Goal: Information Seeking & Learning: Check status

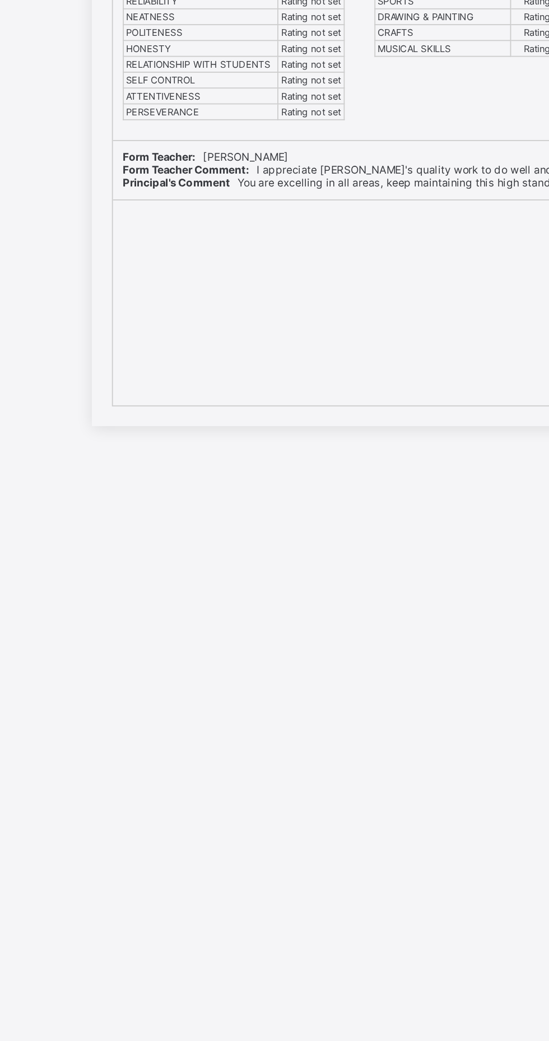
scroll to position [113, 0]
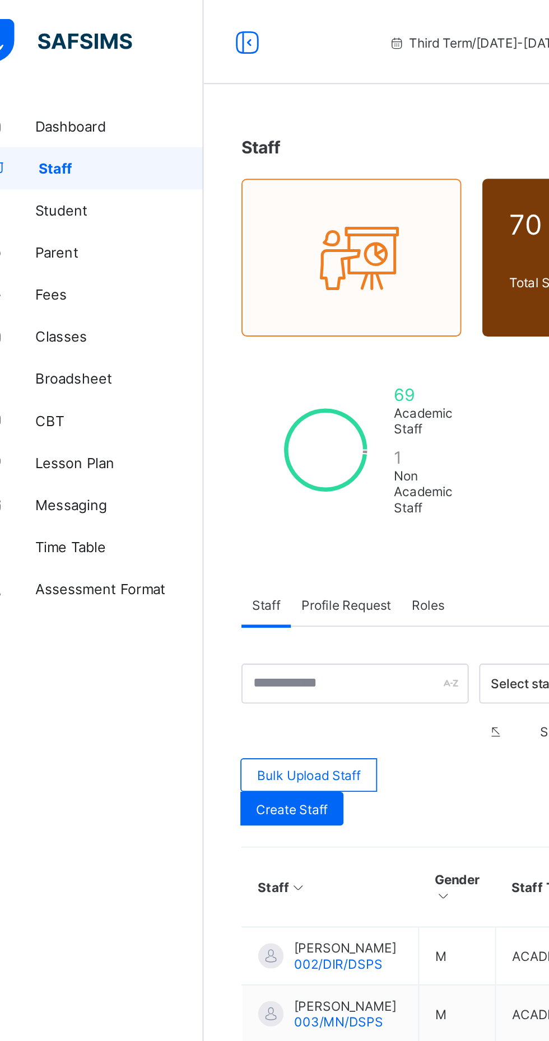
click at [53, 193] on link "Broadsheet" at bounding box center [67, 201] width 134 height 22
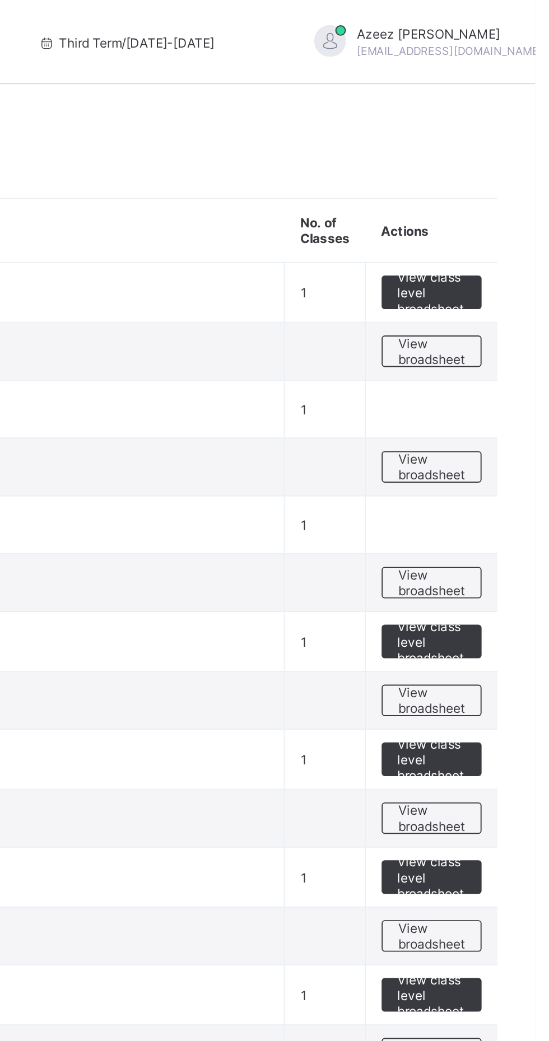
click at [511, 252] on span "View broadsheet" at bounding box center [493, 248] width 35 height 17
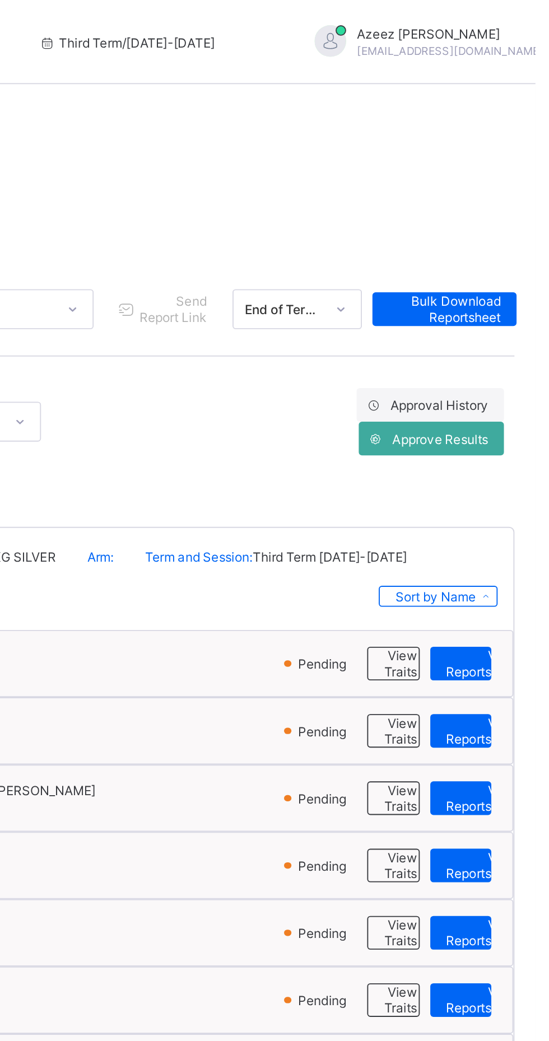
click at [505, 351] on span "View Reportsheet" at bounding box center [520, 353] width 38 height 17
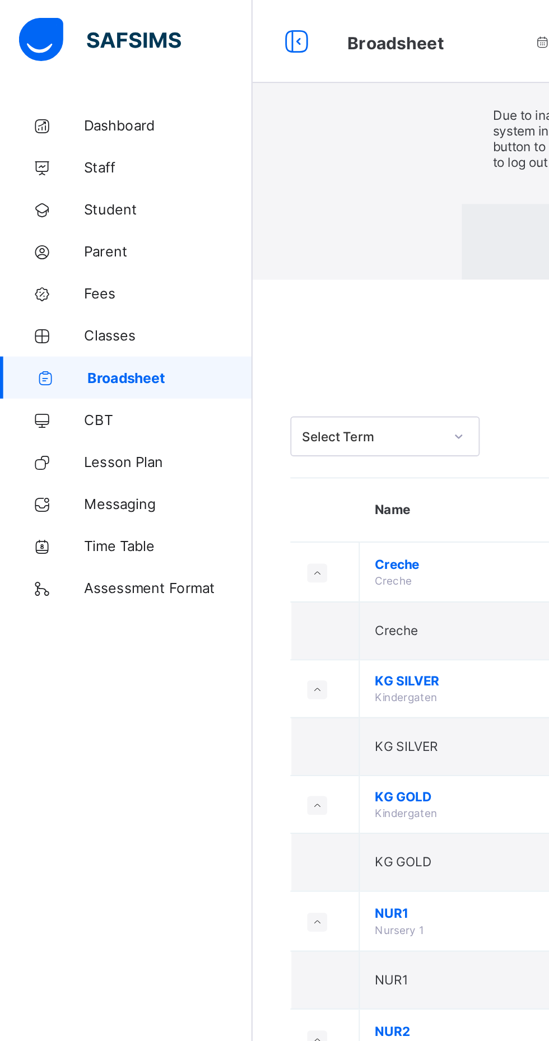
click at [134, 150] on div "× Idle Mode Due to inactivity you would be logged out to the system in the next…" at bounding box center [341, 75] width 415 height 150
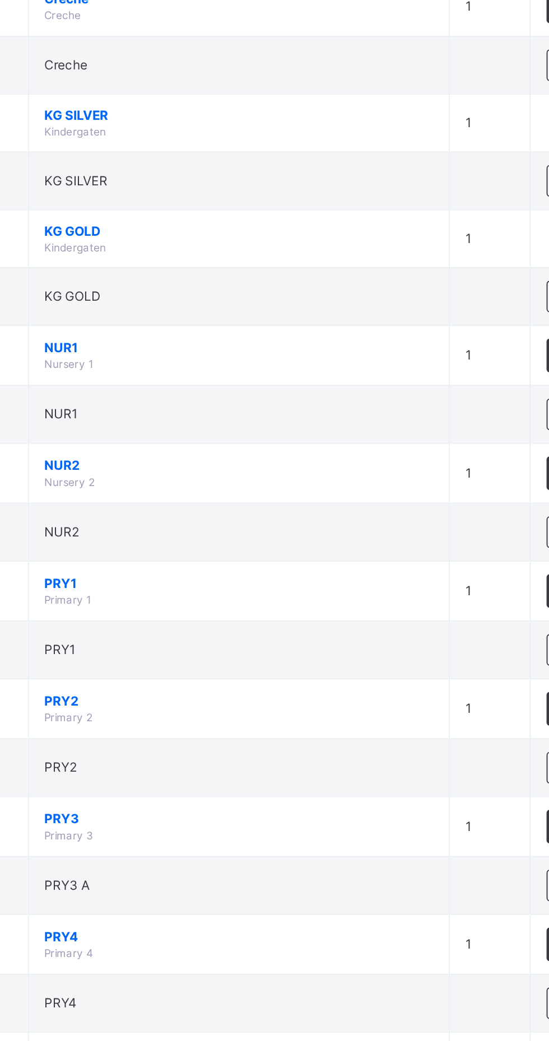
click at [427, 30] on div "×" at bounding box center [421, 20] width 11 height 19
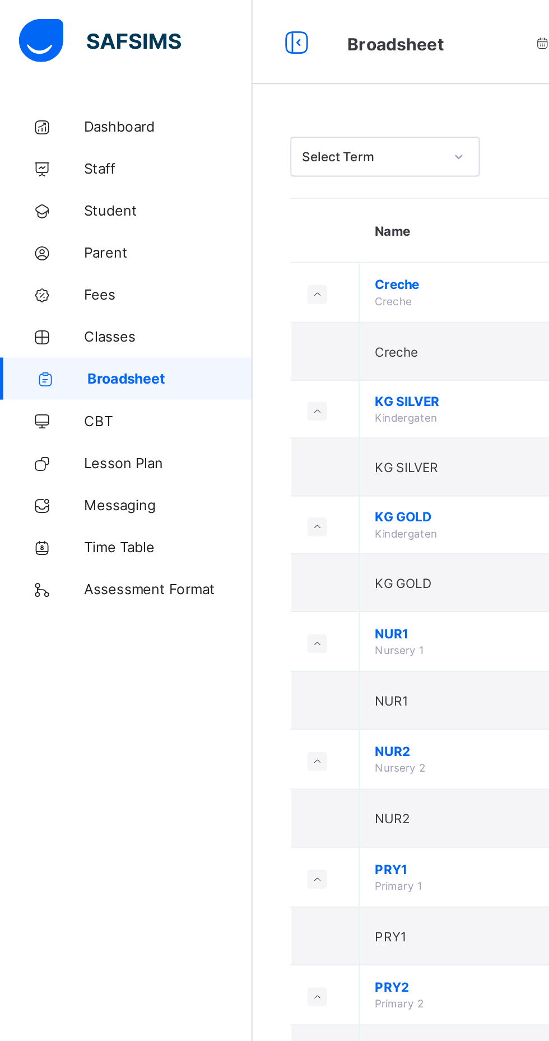
click at [74, 178] on span "Classes" at bounding box center [90, 179] width 90 height 9
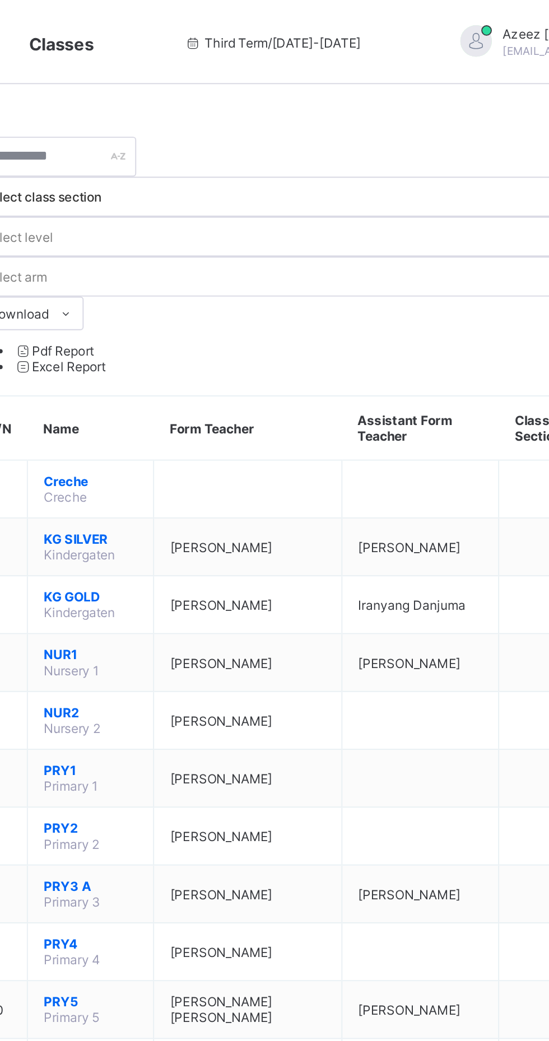
click at [395, 287] on span "Azeez Ibrahim" at bounding box center [387, 291] width 54 height 8
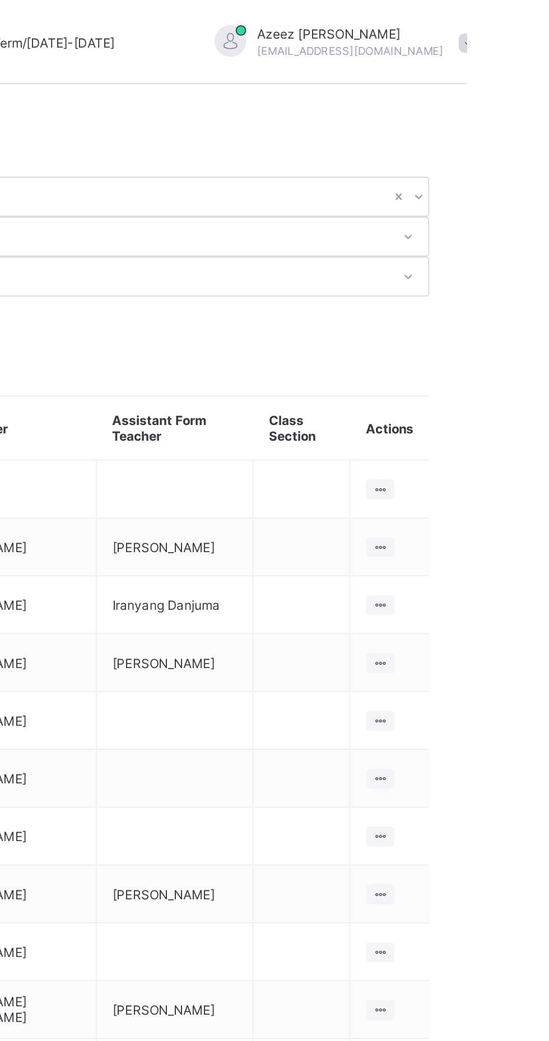
click at [507, 287] on icon at bounding box center [503, 291] width 10 height 8
click at [0, 0] on div "View Class" at bounding box center [0, 0] width 0 height 0
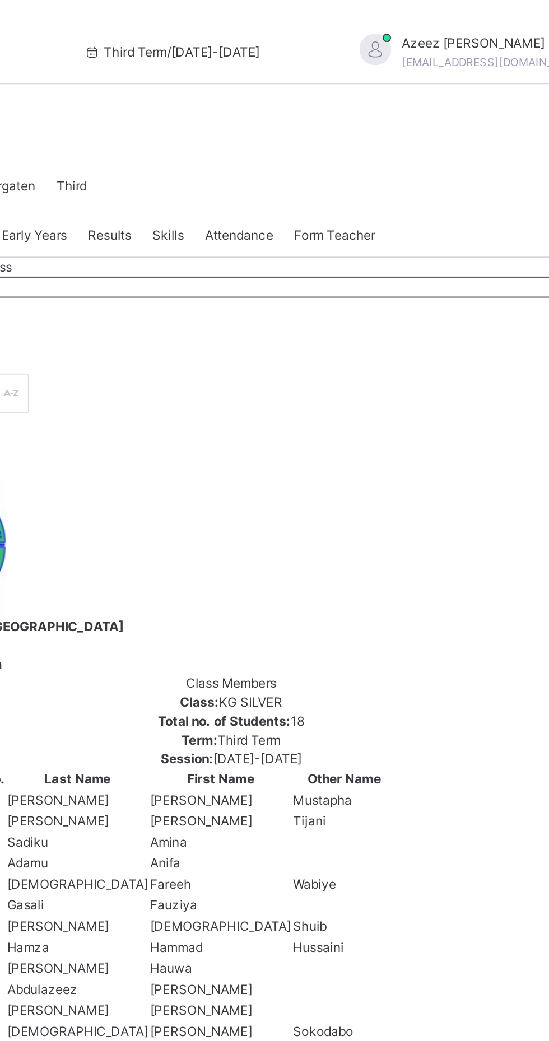
click at [287, 137] on div "Results" at bounding box center [277, 125] width 34 height 22
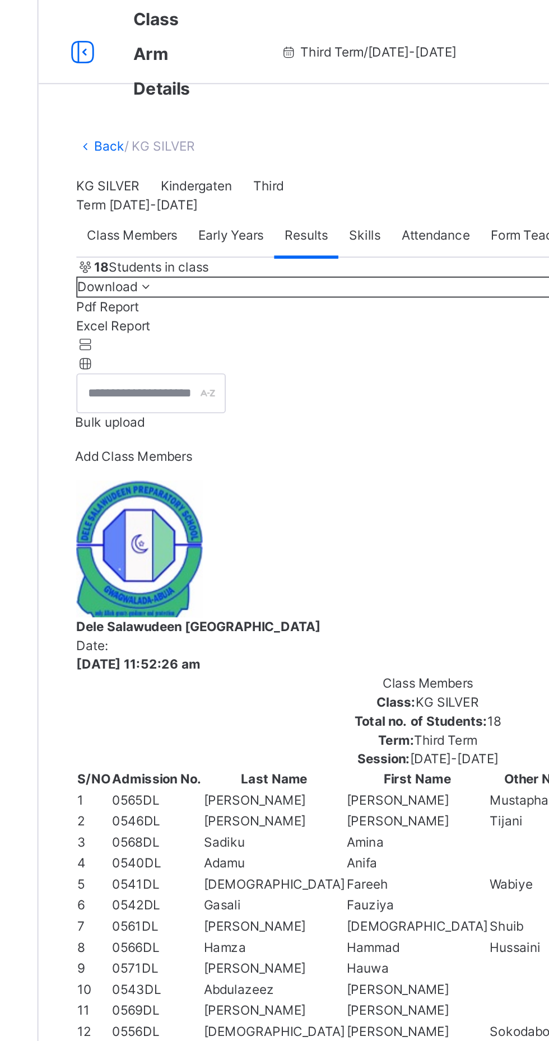
click at [164, 30] on icon at bounding box center [157, 28] width 19 height 20
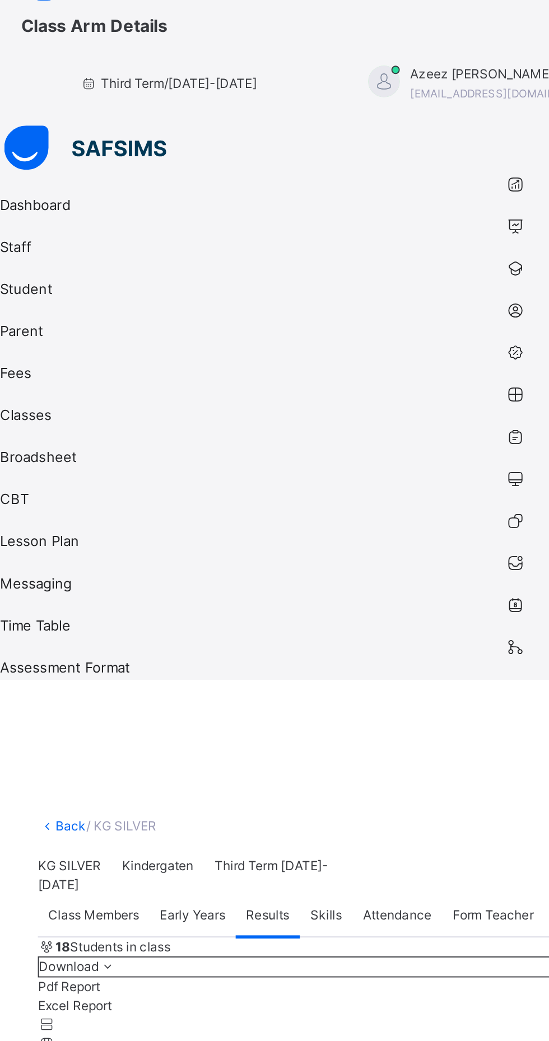
click at [46, 450] on link "Back" at bounding box center [38, 454] width 16 height 8
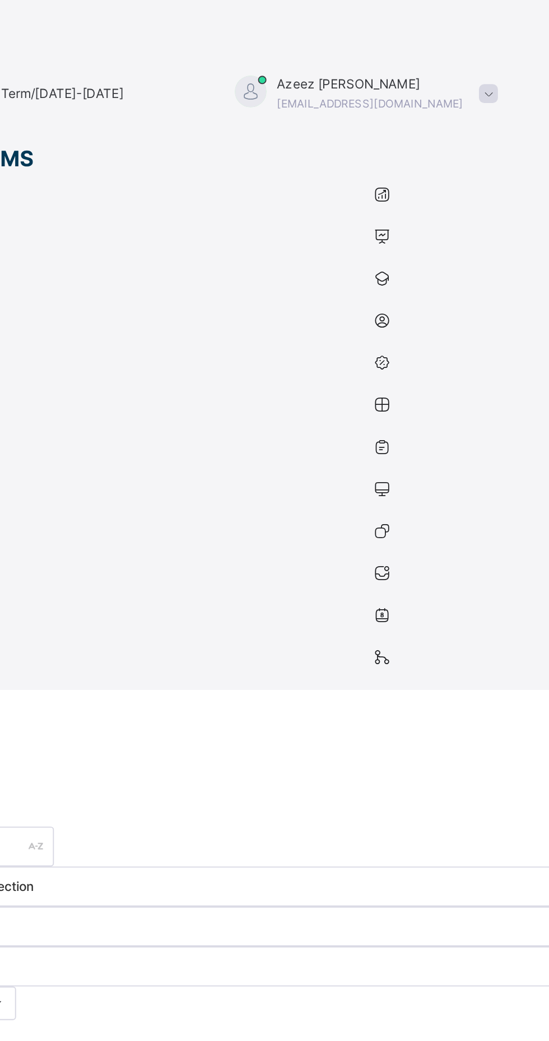
click at [206, 692] on span "[PERSON_NAME]" at bounding box center [179, 697] width 54 height 10
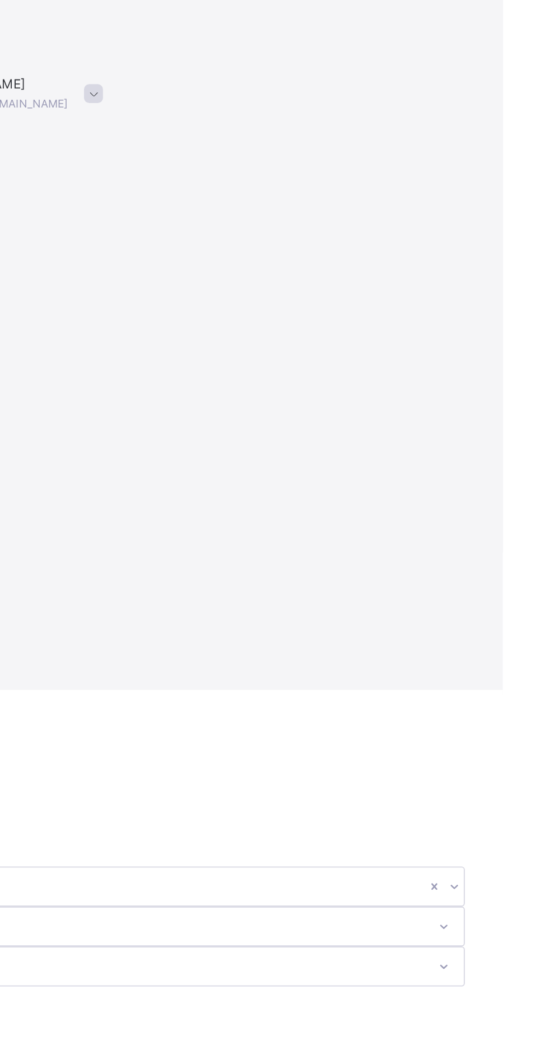
click at [500, 692] on icon at bounding box center [496, 696] width 10 height 8
click at [0, 0] on div "View Class" at bounding box center [0, 0] width 0 height 0
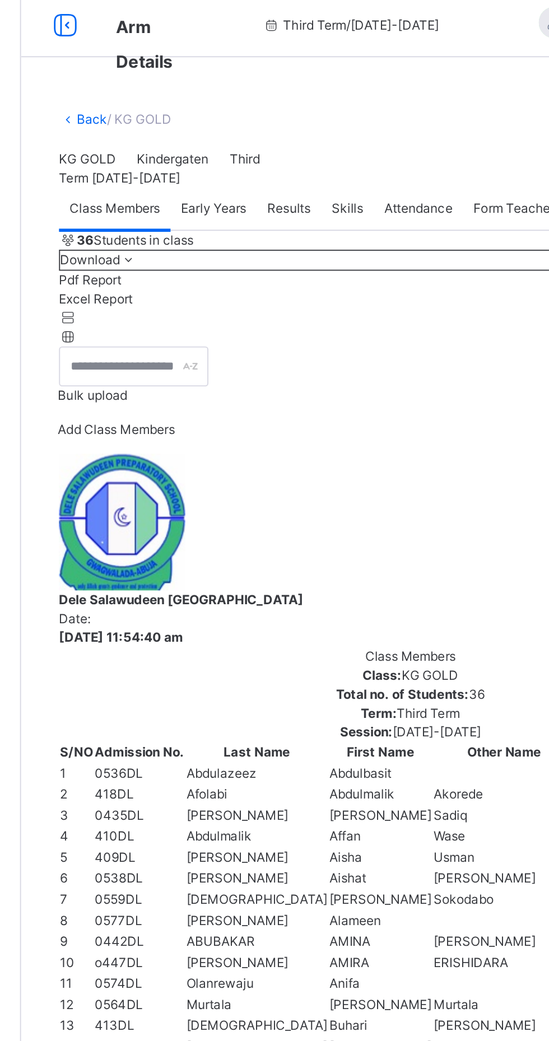
click at [277, 131] on span "Results" at bounding box center [277, 125] width 23 height 10
click at [236, 137] on div "Early Years" at bounding box center [237, 125] width 46 height 22
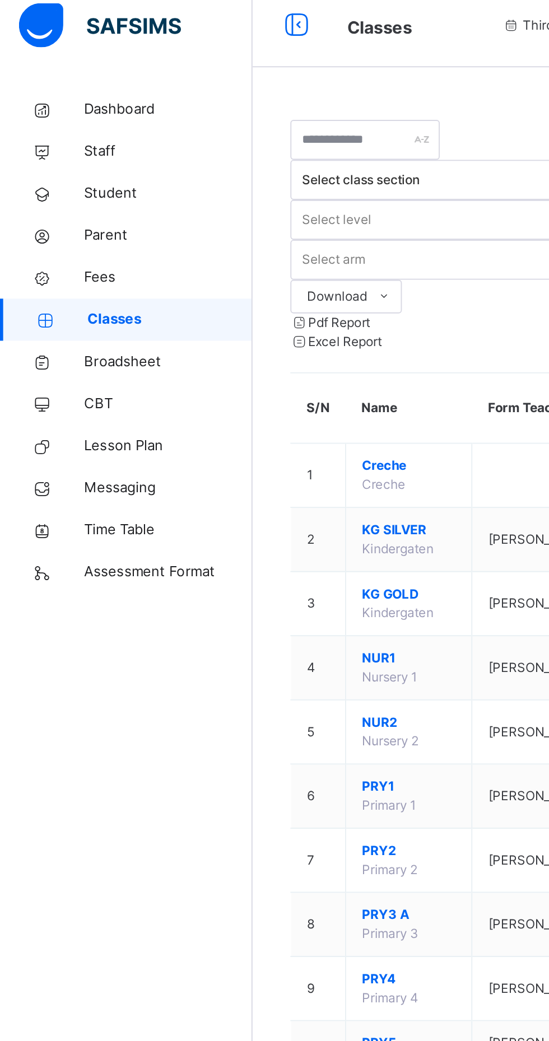
click at [66, 206] on span "Broadsheet" at bounding box center [90, 201] width 90 height 11
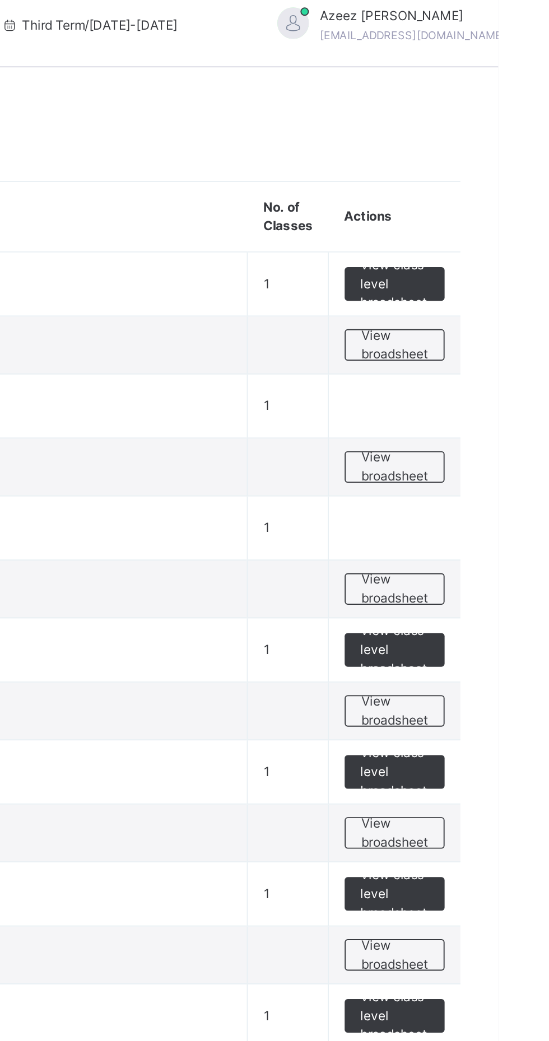
click at [503, 323] on span "View broadsheet" at bounding box center [493, 323] width 35 height 20
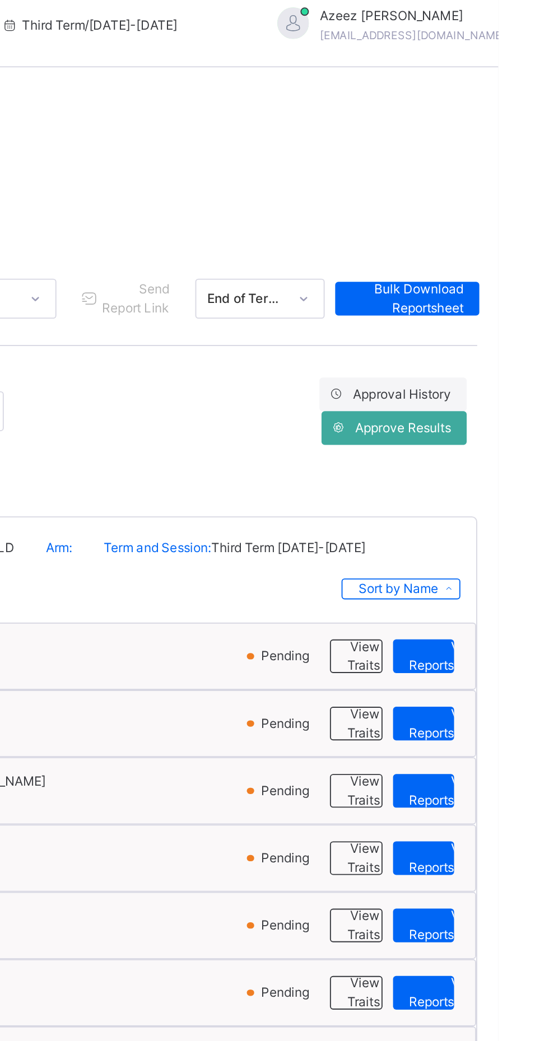
click at [506, 360] on span "View Reportsheet" at bounding box center [520, 358] width 38 height 20
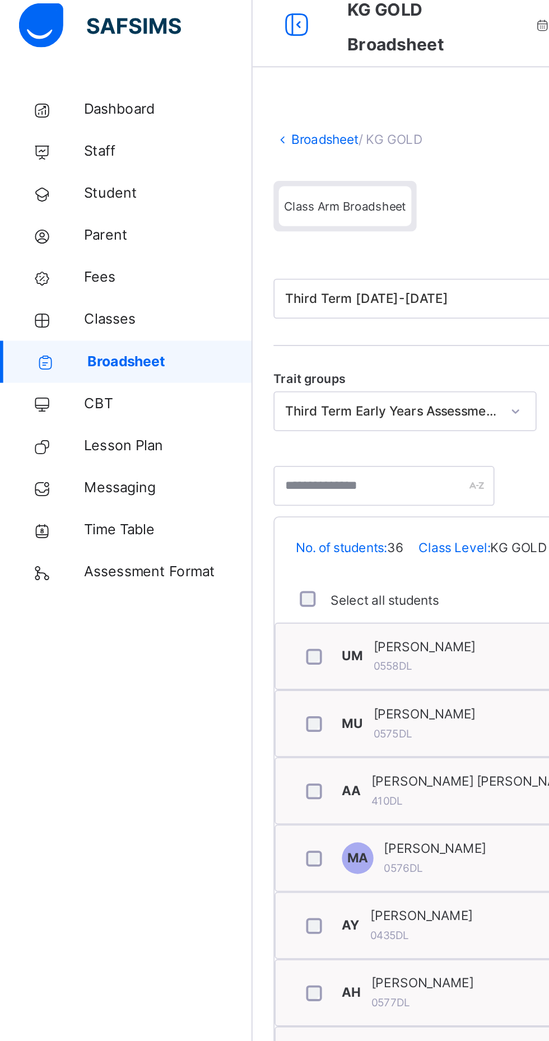
click at [68, 184] on span "Classes" at bounding box center [90, 179] width 90 height 11
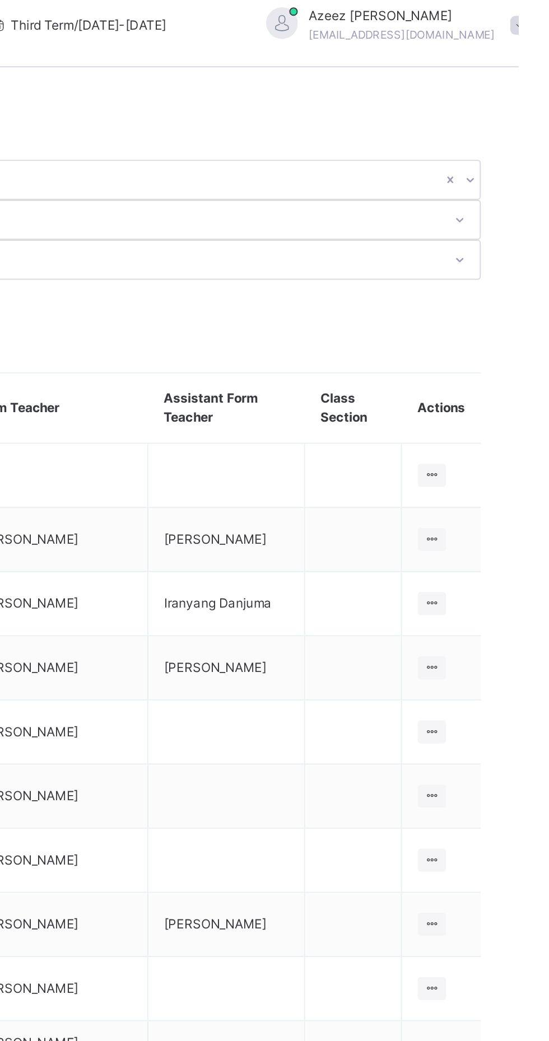
click at [502, 326] on icon at bounding box center [503, 330] width 10 height 8
click at [0, 0] on div "View Class" at bounding box center [0, 0] width 0 height 0
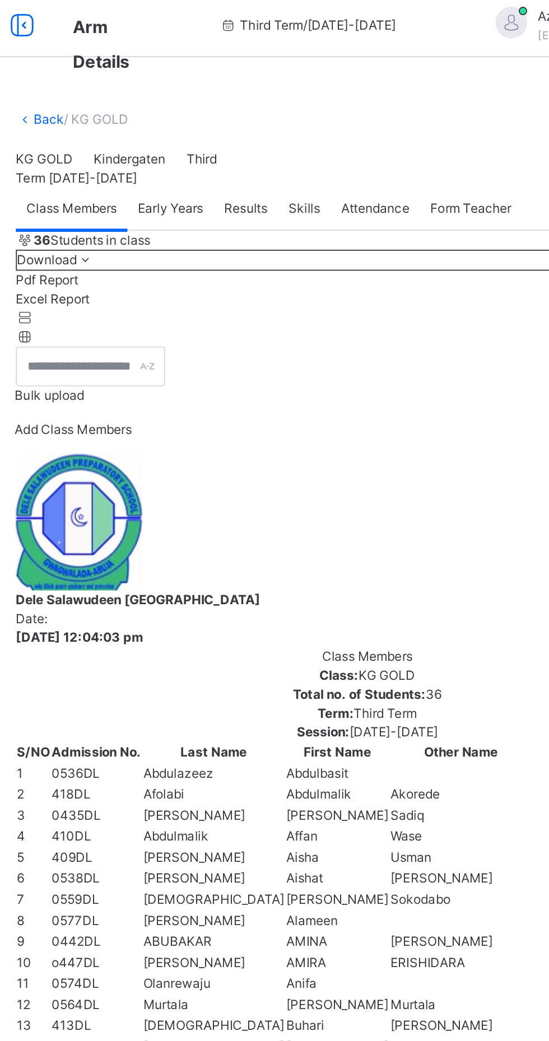
click at [278, 131] on span "Results" at bounding box center [277, 125] width 23 height 10
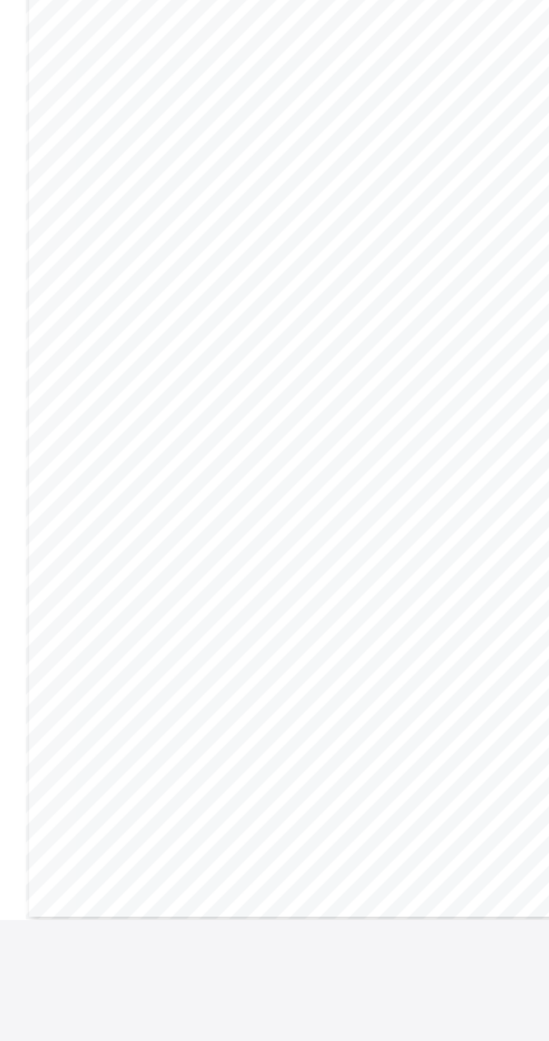
scroll to position [27, 0]
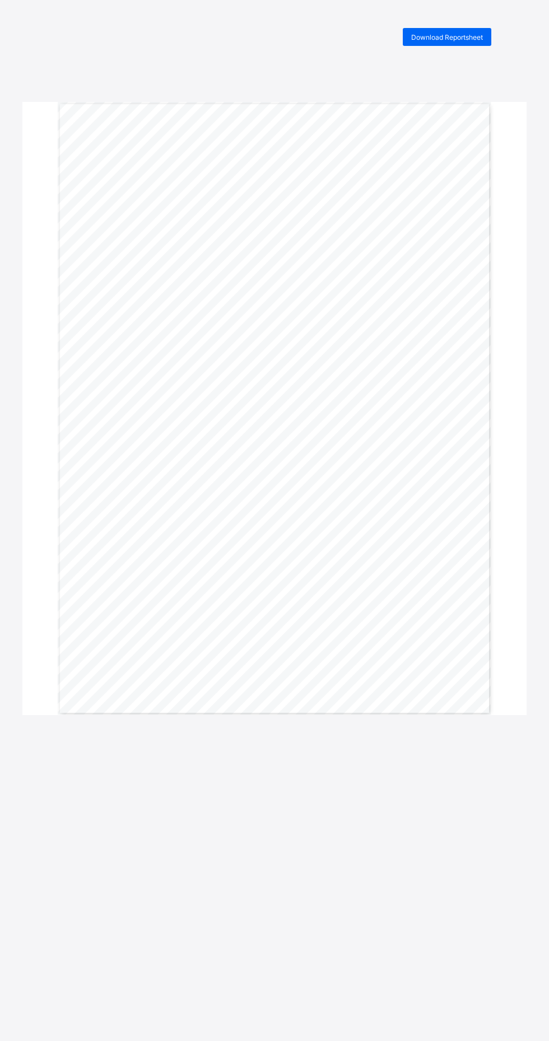
scroll to position [6, 0]
